Goal: Transaction & Acquisition: Purchase product/service

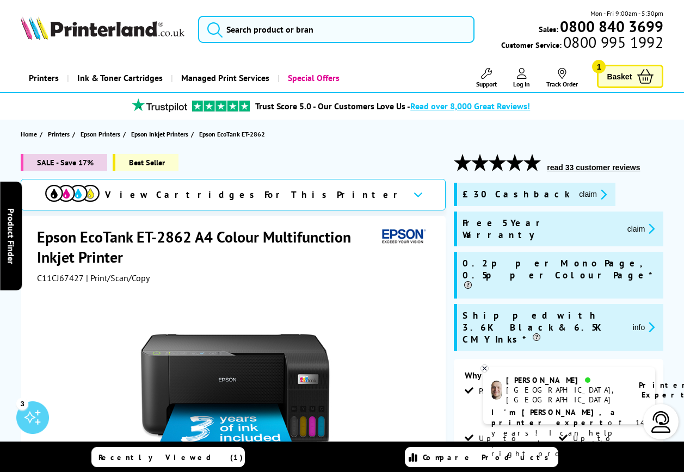
click at [616, 73] on span "Basket" at bounding box center [619, 76] width 25 height 15
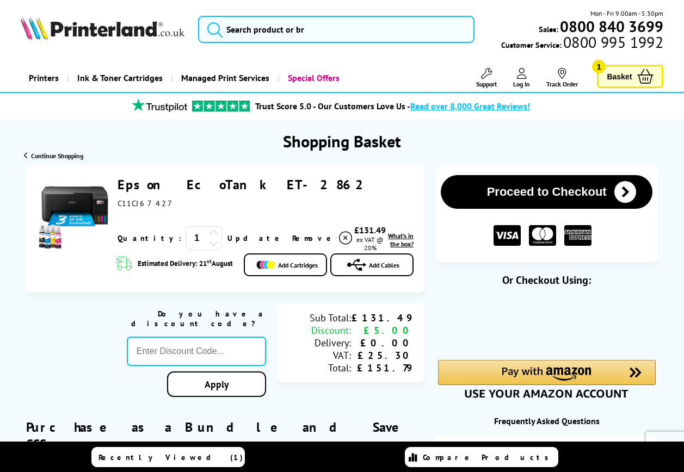
click at [189, 184] on link "Epson EcoTank ET-2862" at bounding box center [245, 184] width 254 height 17
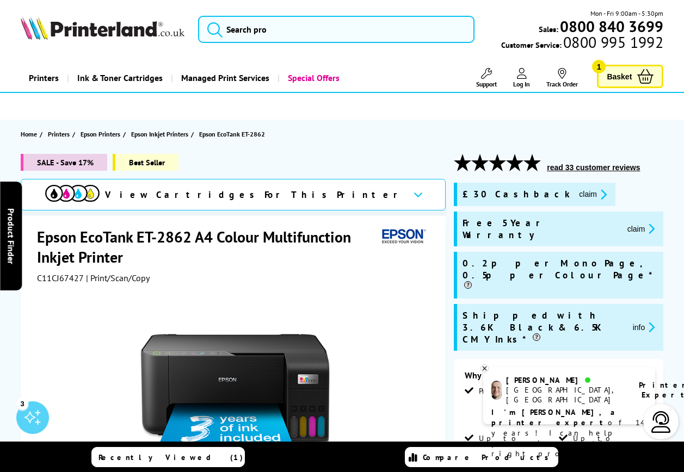
click at [629, 73] on span "Basket" at bounding box center [619, 76] width 25 height 15
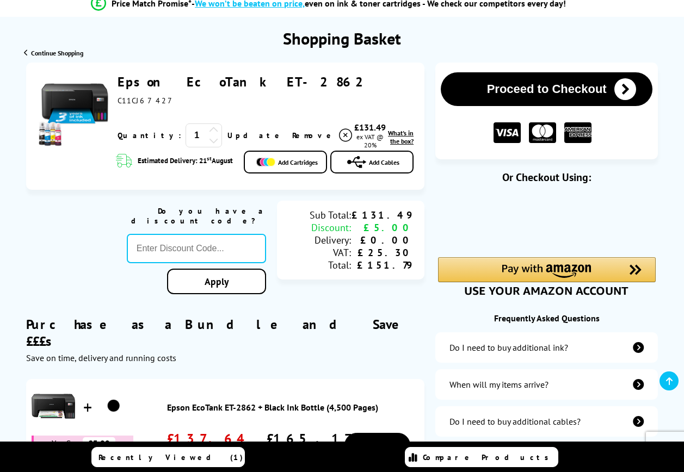
scroll to position [109, 0]
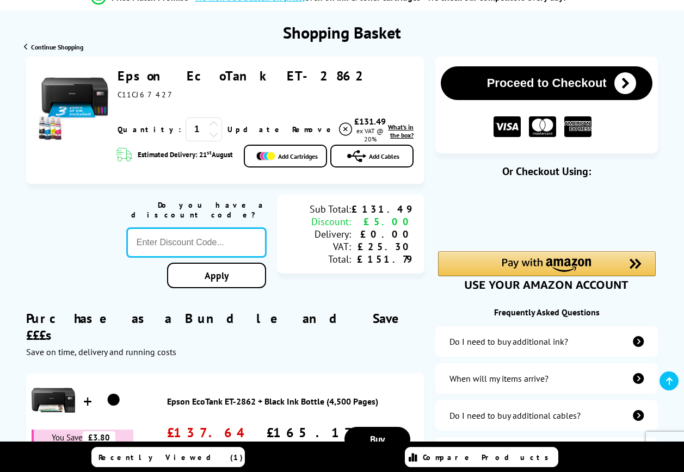
click at [160, 241] on input "text" at bounding box center [196, 242] width 139 height 29
paste input "GSFIVEPR"
type input "GSFIVEPR"
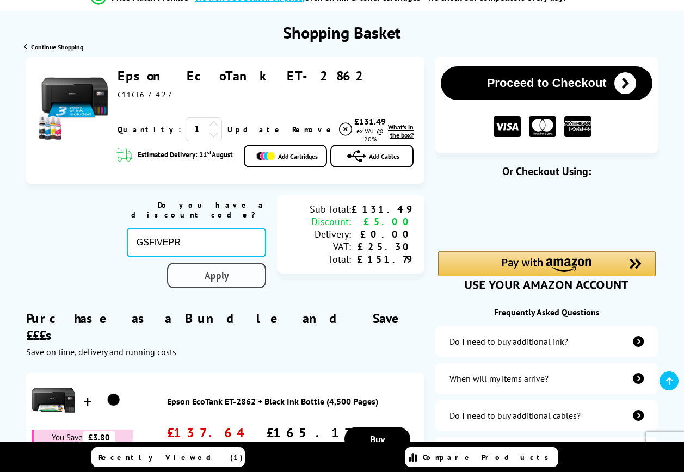
click at [211, 267] on link "Apply" at bounding box center [216, 276] width 99 height 26
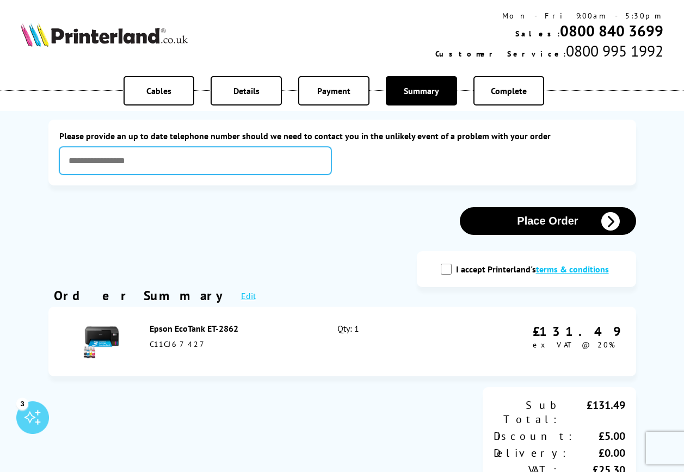
click at [146, 158] on input "text" at bounding box center [195, 161] width 272 height 28
type input "**********"
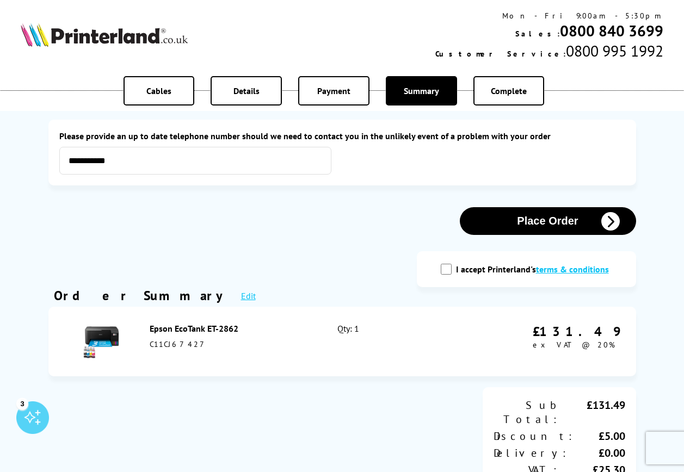
click at [448, 271] on input "I accept Printerland's terms & conditions" at bounding box center [446, 269] width 11 height 11
checkbox input "true"
click at [540, 219] on button "Place Order" at bounding box center [548, 221] width 176 height 28
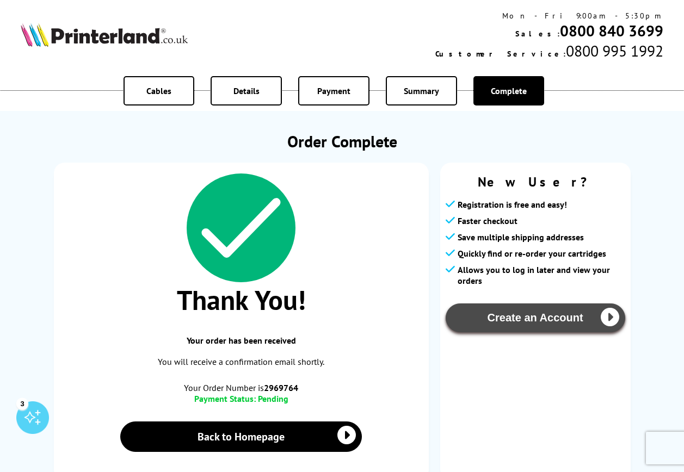
click at [511, 313] on button "Create an Account" at bounding box center [536, 318] width 180 height 29
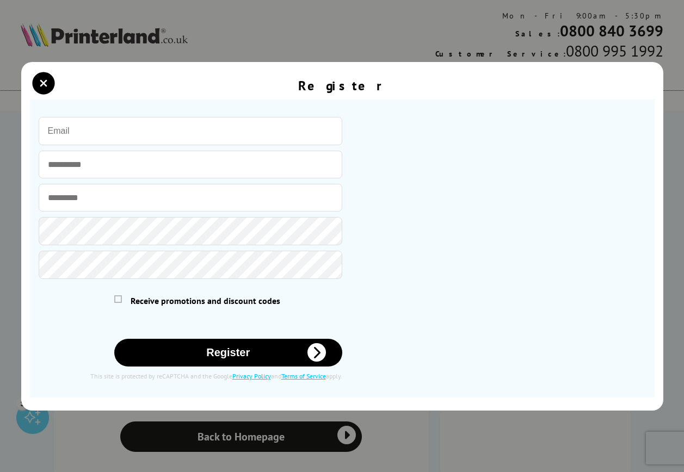
click at [104, 138] on input "email" at bounding box center [191, 131] width 304 height 28
type input "[EMAIL_ADDRESS][DOMAIN_NAME]"
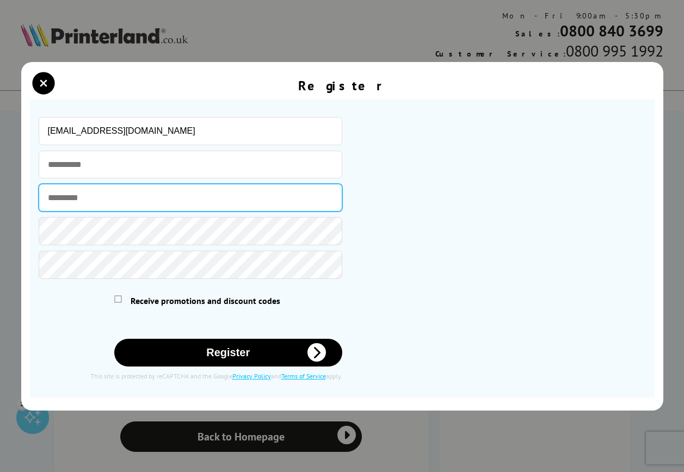
type input "**********"
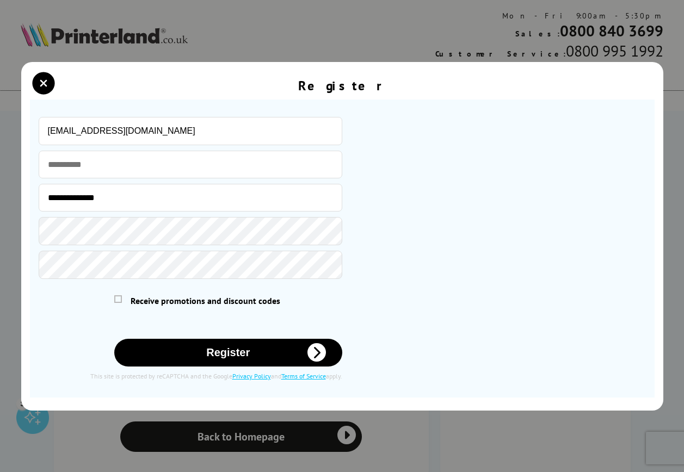
type input "[EMAIL_ADDRESS][DOMAIN_NAME]"
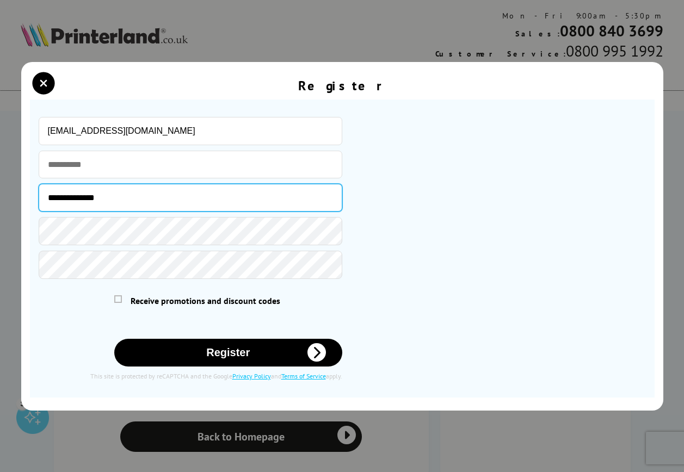
drag, startPoint x: 84, startPoint y: 196, endPoint x: 38, endPoint y: 193, distance: 45.8
click at [39, 193] on input "**********" at bounding box center [191, 198] width 304 height 28
type input "*****"
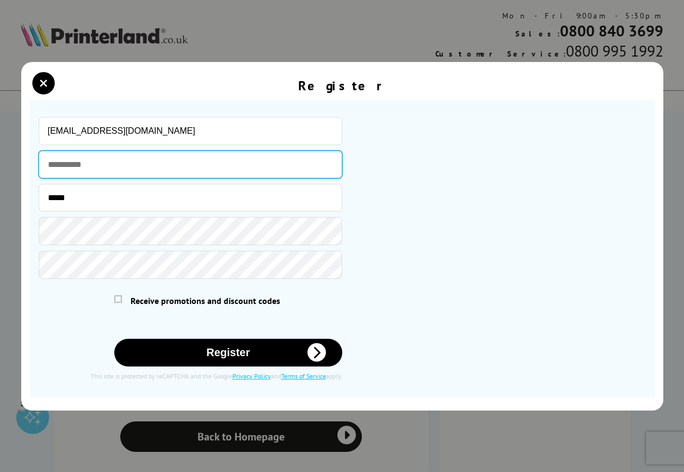
click at [60, 167] on input "text" at bounding box center [191, 165] width 304 height 28
click at [56, 165] on input "text" at bounding box center [191, 165] width 304 height 28
type input "********"
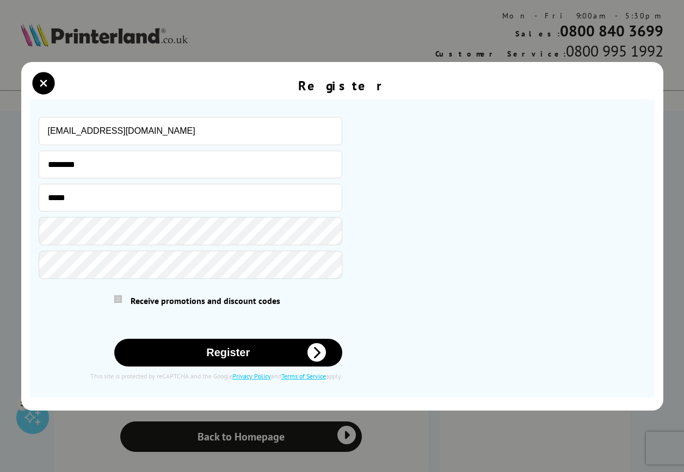
click at [119, 302] on span at bounding box center [118, 300] width 8 height 8
click at [116, 297] on input "checkbox" at bounding box center [116, 297] width 0 height 0
click at [219, 357] on button "Register" at bounding box center [228, 353] width 228 height 28
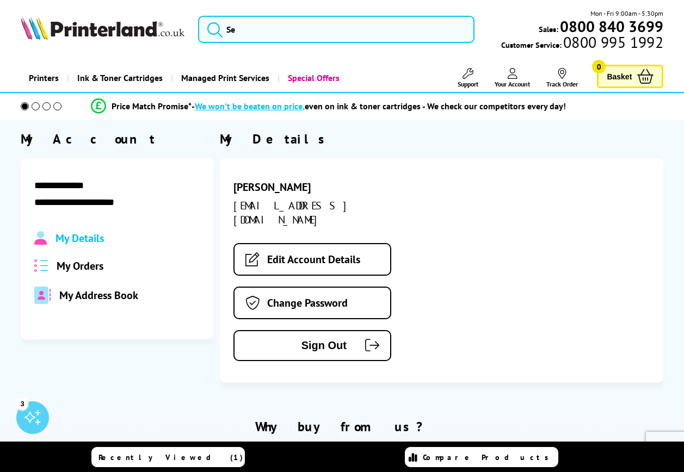
click at [80, 266] on span "My Orders" at bounding box center [80, 266] width 47 height 14
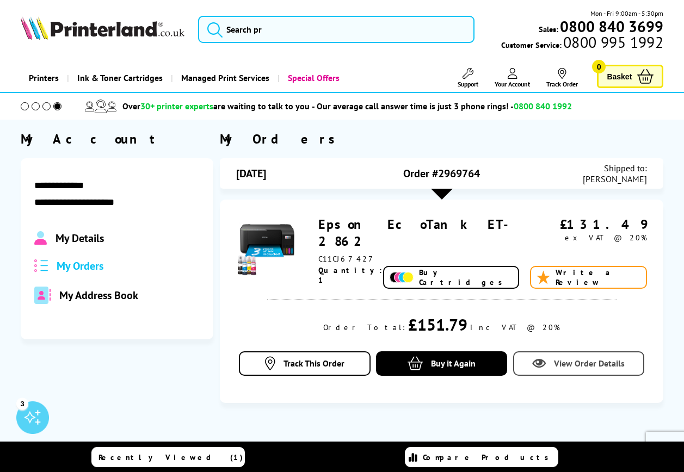
click at [585, 367] on span "View Order Details" at bounding box center [589, 363] width 71 height 11
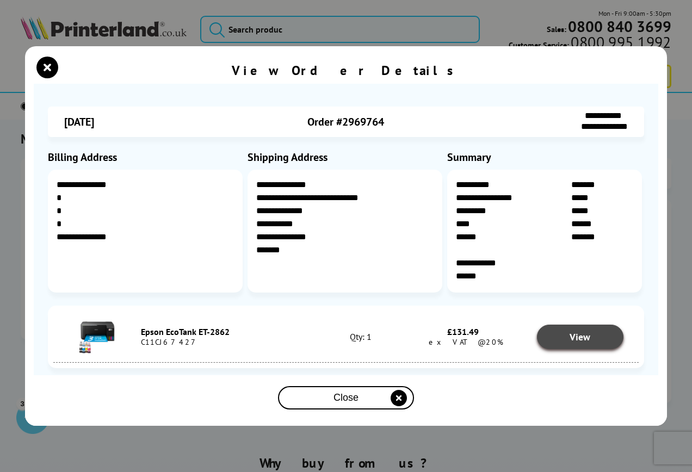
click at [586, 339] on span "View" at bounding box center [580, 337] width 21 height 13
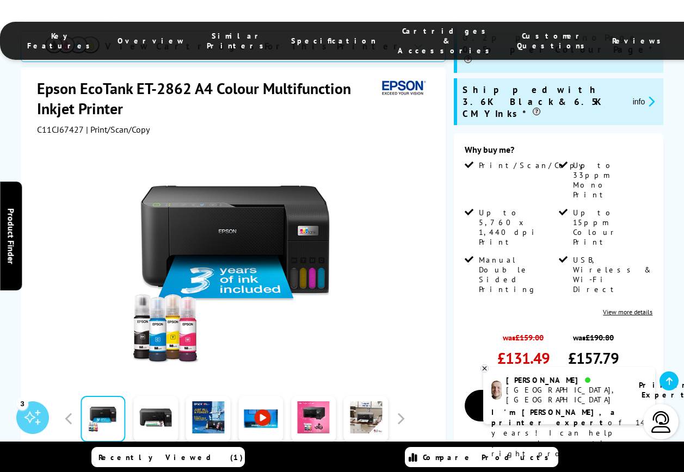
scroll to position [272, 0]
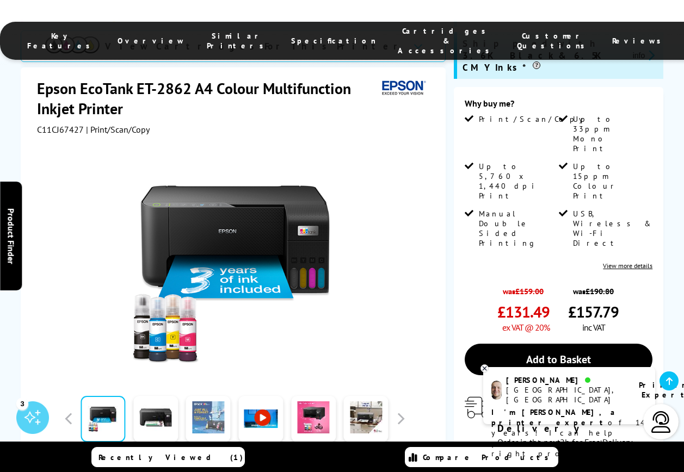
click at [210, 396] on link at bounding box center [208, 419] width 45 height 46
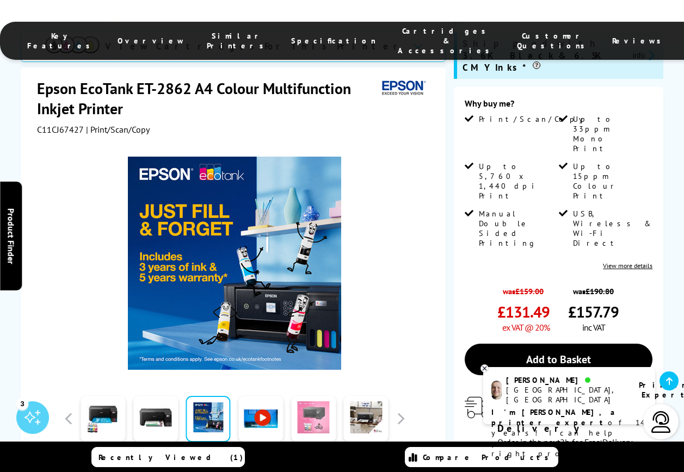
click at [317, 396] on link at bounding box center [313, 419] width 45 height 46
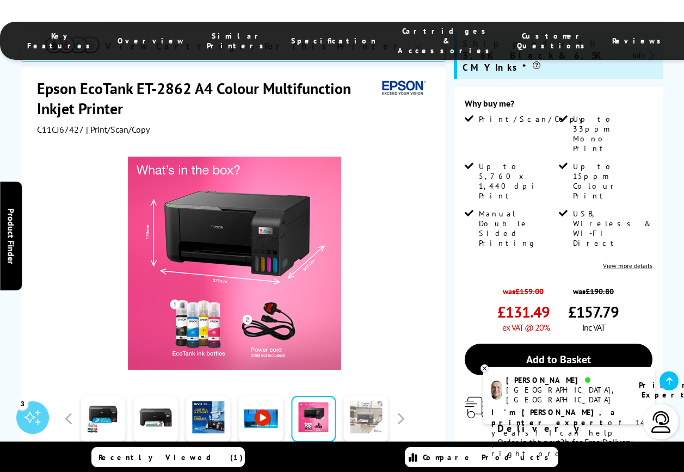
click at [371, 396] on link at bounding box center [366, 419] width 45 height 46
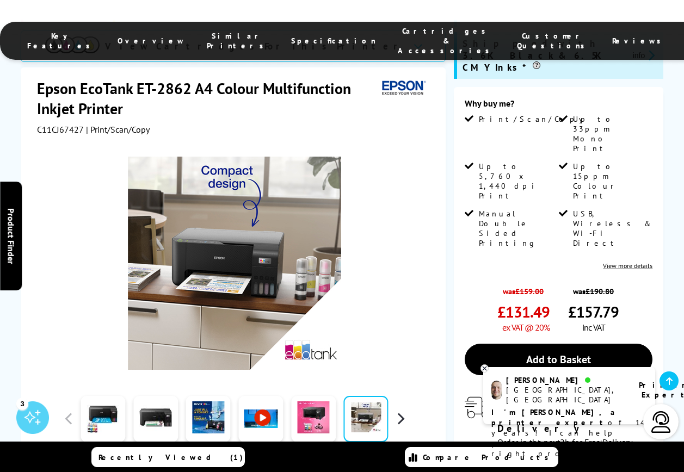
click at [399, 411] on button "button" at bounding box center [400, 419] width 16 height 16
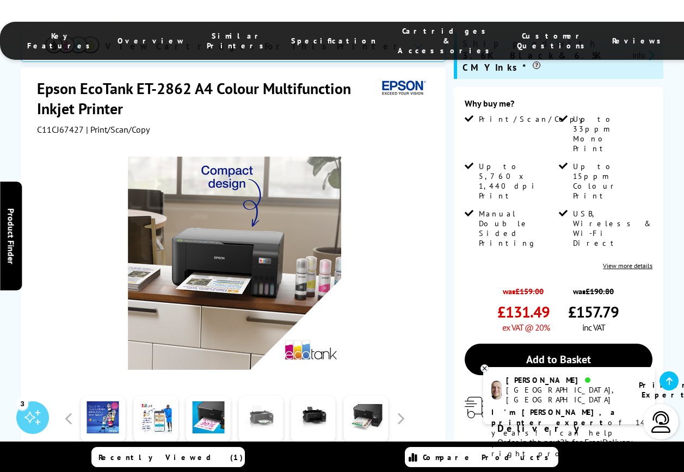
click at [251, 396] on link at bounding box center [260, 419] width 45 height 46
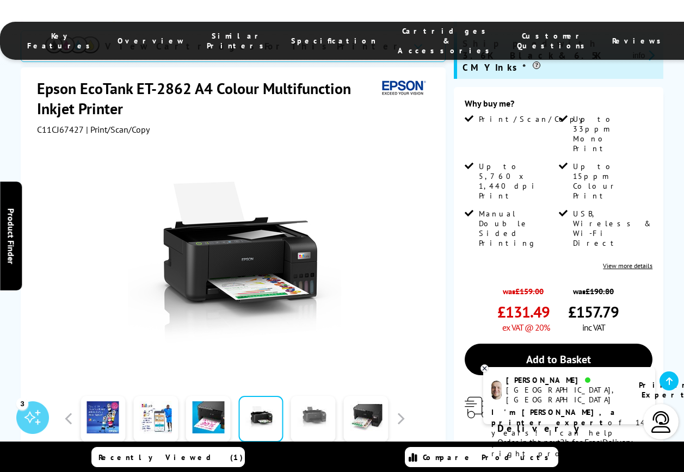
click at [299, 396] on link at bounding box center [313, 419] width 45 height 46
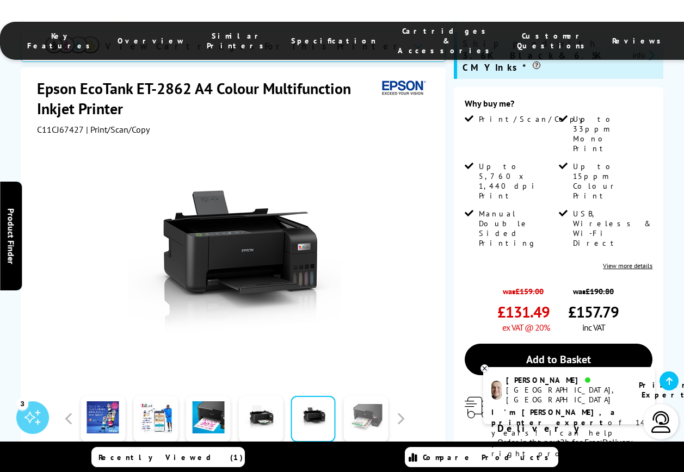
click at [357, 396] on link at bounding box center [366, 419] width 45 height 46
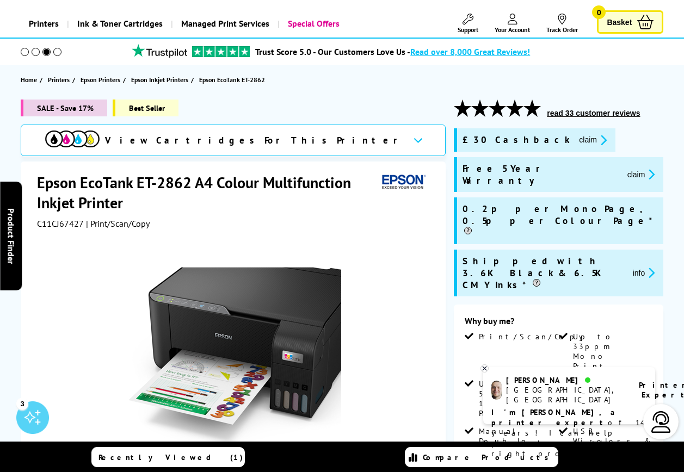
scroll to position [0, 0]
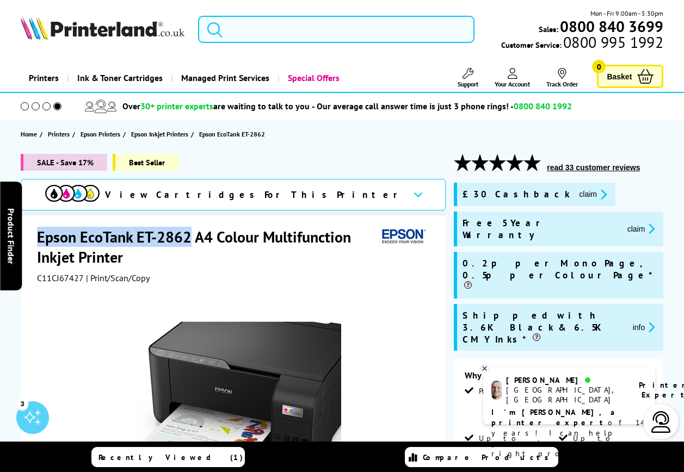
drag, startPoint x: 39, startPoint y: 238, endPoint x: 188, endPoint y: 240, distance: 149.7
click at [188, 240] on h1 "Epson EcoTank ET-2862 A4 Colour Multifunction Inkjet Printer" at bounding box center [207, 247] width 341 height 40
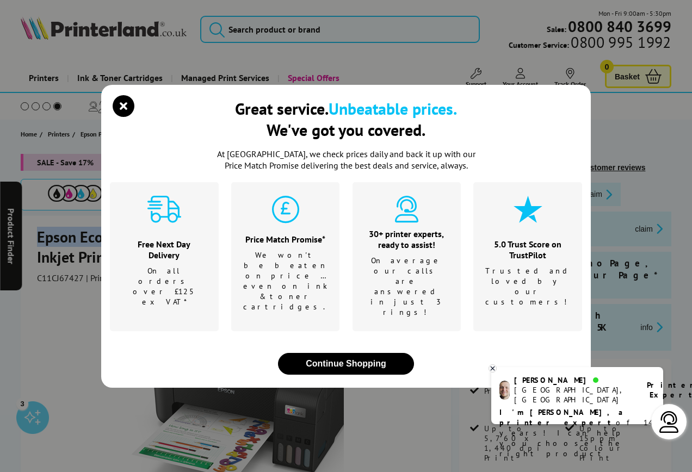
drag, startPoint x: 188, startPoint y: 240, endPoint x: 127, endPoint y: 123, distance: 131.9
click at [127, 117] on icon "close modal" at bounding box center [124, 106] width 22 height 22
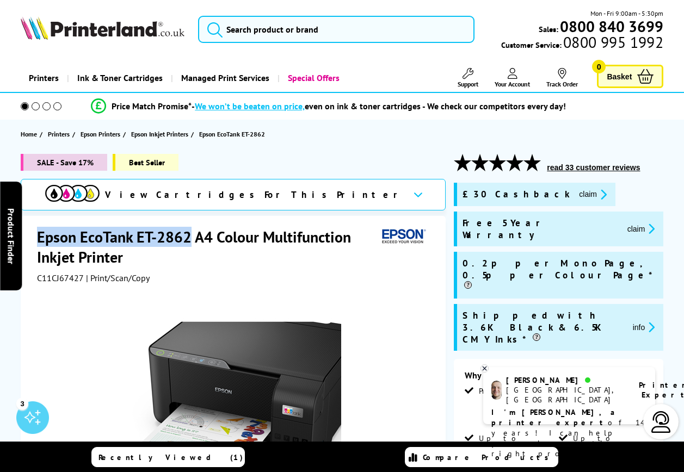
copy h1 "Epson EcoTank ET-2862"
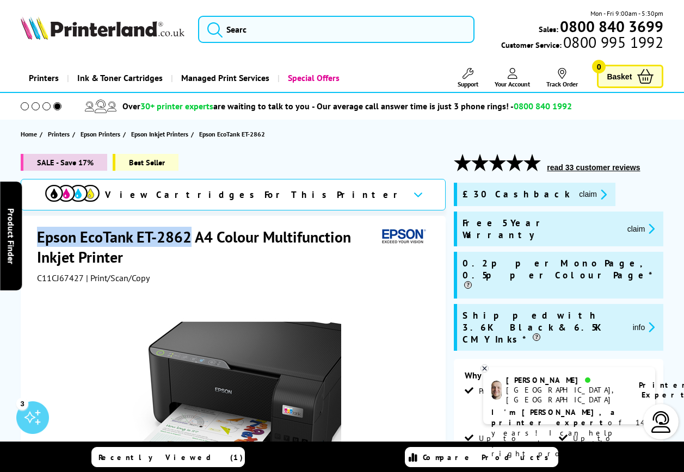
click at [509, 70] on icon at bounding box center [513, 73] width 10 height 11
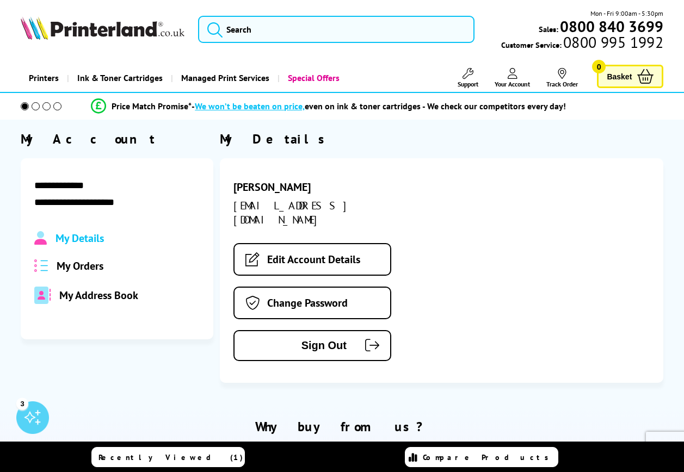
click at [86, 266] on span "My Orders" at bounding box center [80, 266] width 47 height 14
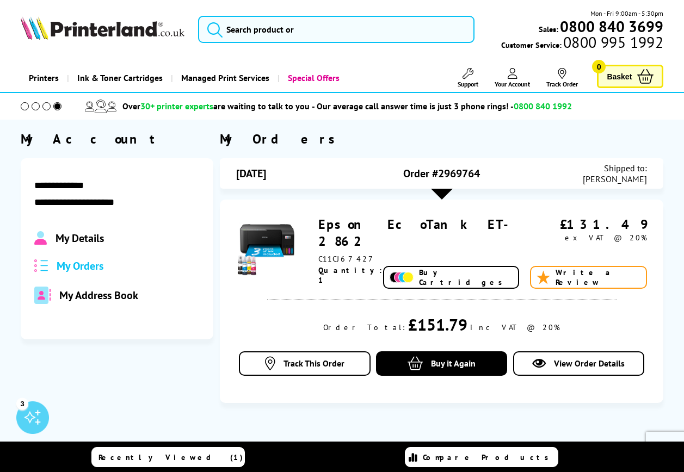
click at [78, 292] on span "My Address Book" at bounding box center [98, 295] width 79 height 14
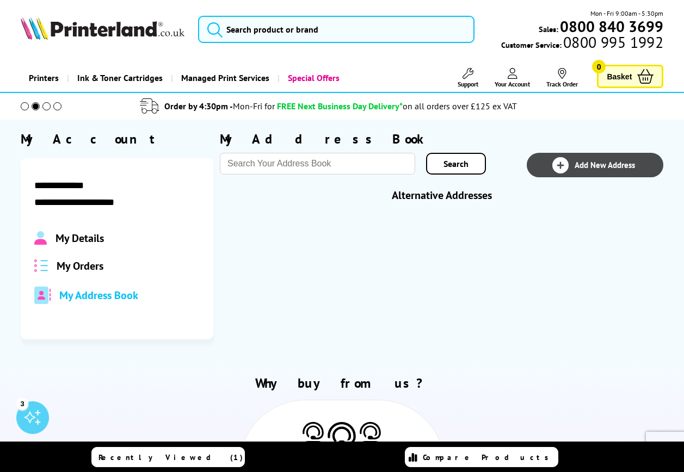
click at [603, 167] on span "Add New Address" at bounding box center [605, 165] width 60 height 10
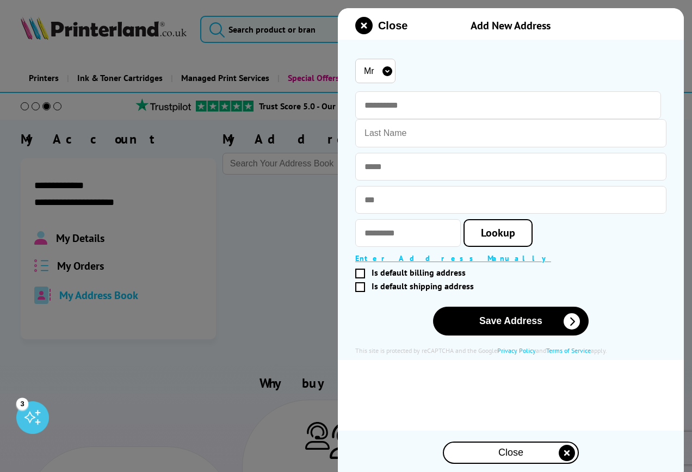
click at [386, 72] on select "Mr Miss Mrs Ms" at bounding box center [375, 71] width 40 height 24
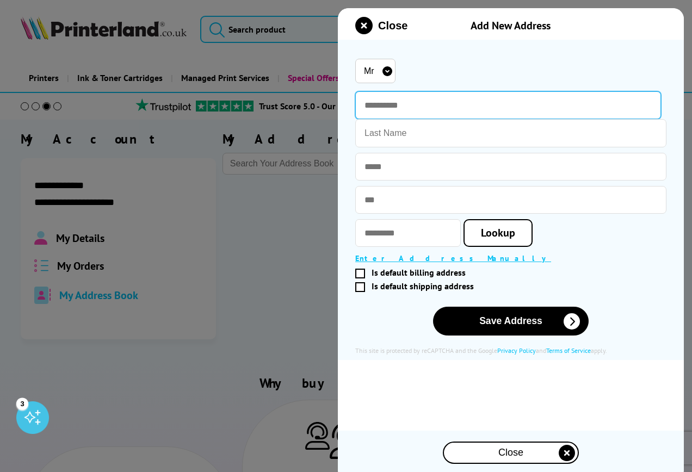
click at [459, 107] on input "text" at bounding box center [508, 105] width 306 height 28
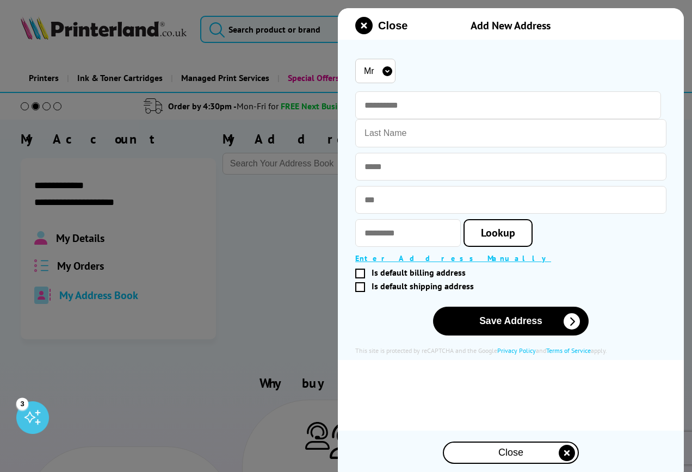
click at [240, 256] on div at bounding box center [346, 236] width 692 height 472
click at [365, 23] on icon "close modal" at bounding box center [363, 25] width 17 height 17
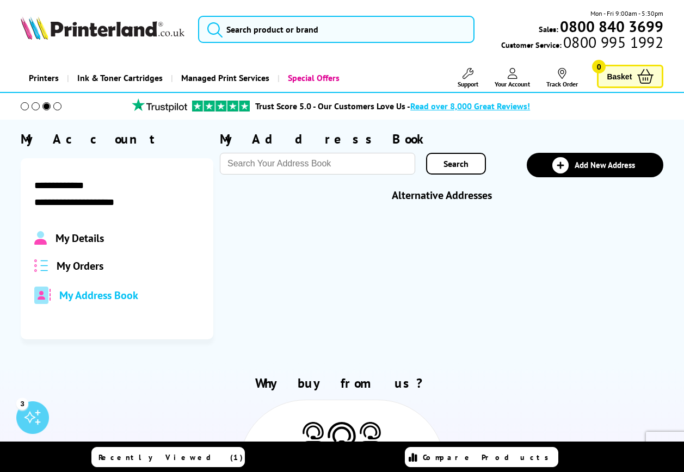
click at [448, 105] on span "Read over 8,000 Great Reviews!" at bounding box center [470, 106] width 120 height 11
